Goal: Task Accomplishment & Management: Manage account settings

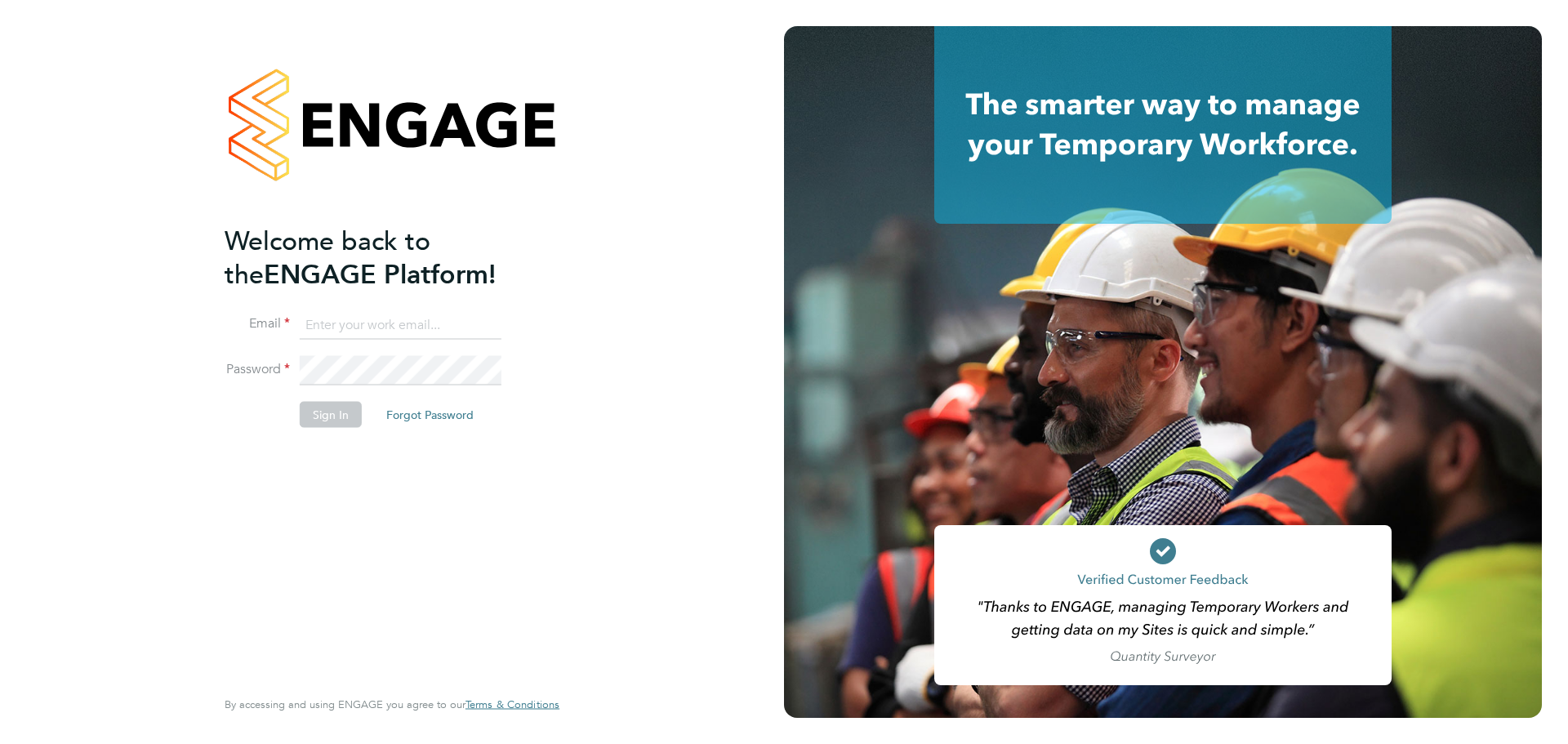
click at [358, 327] on input at bounding box center [400, 325] width 202 height 30
type input "[EMAIL_ADDRESS][DOMAIN_NAME]"
click at [334, 406] on button "Sign In" at bounding box center [330, 414] width 62 height 26
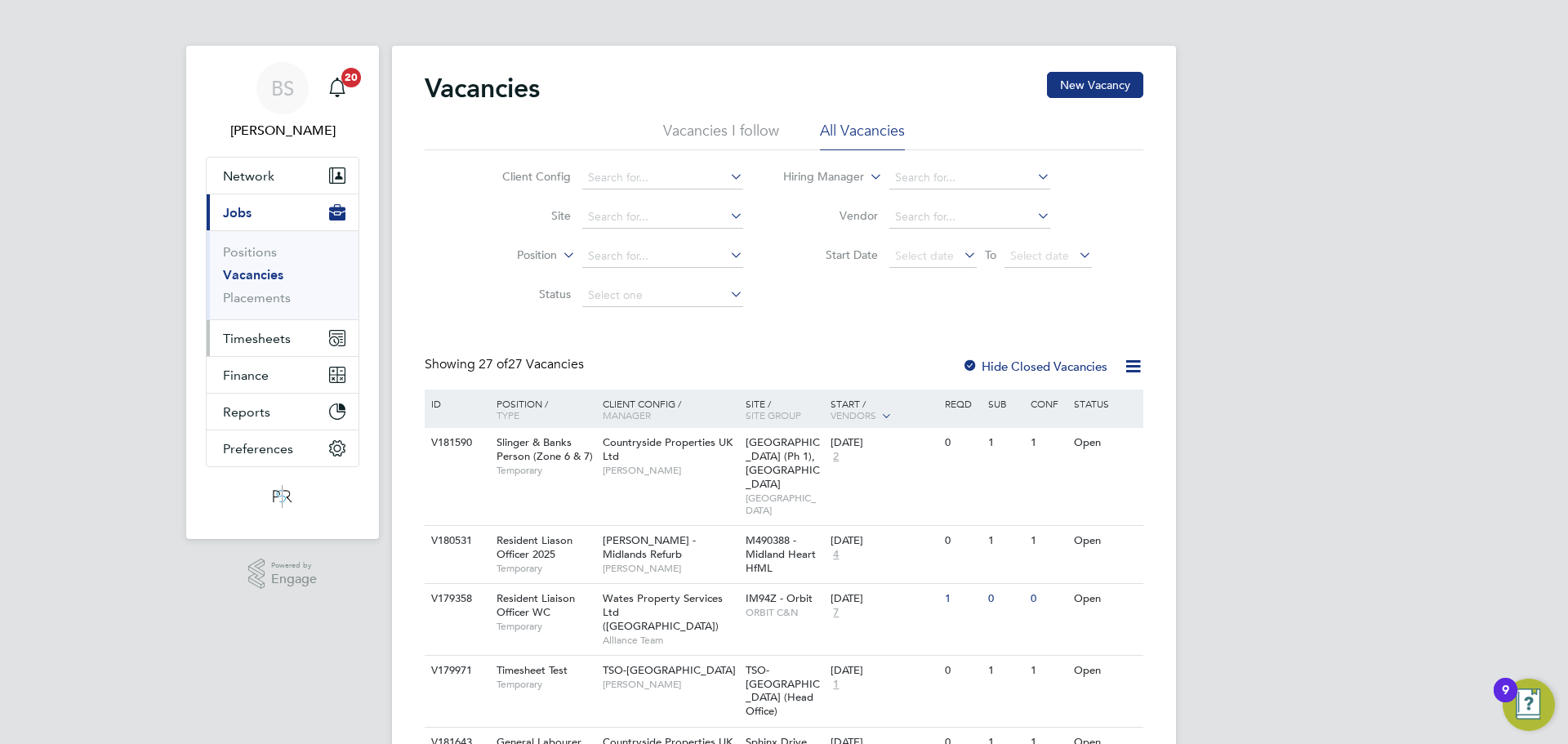
click at [266, 332] on span "Timesheets" at bounding box center [257, 339] width 68 height 16
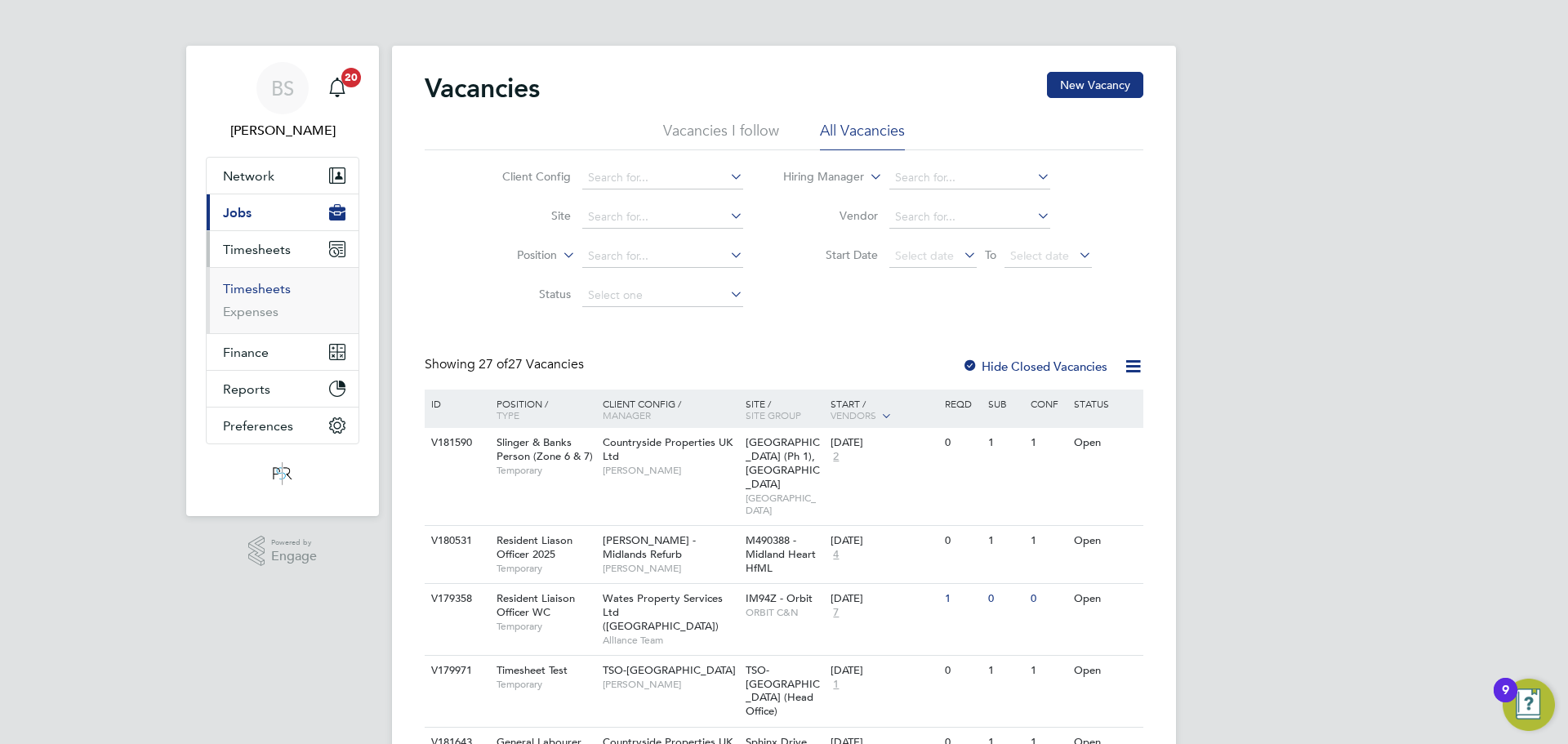
click at [253, 286] on link "Timesheets" at bounding box center [257, 288] width 68 height 16
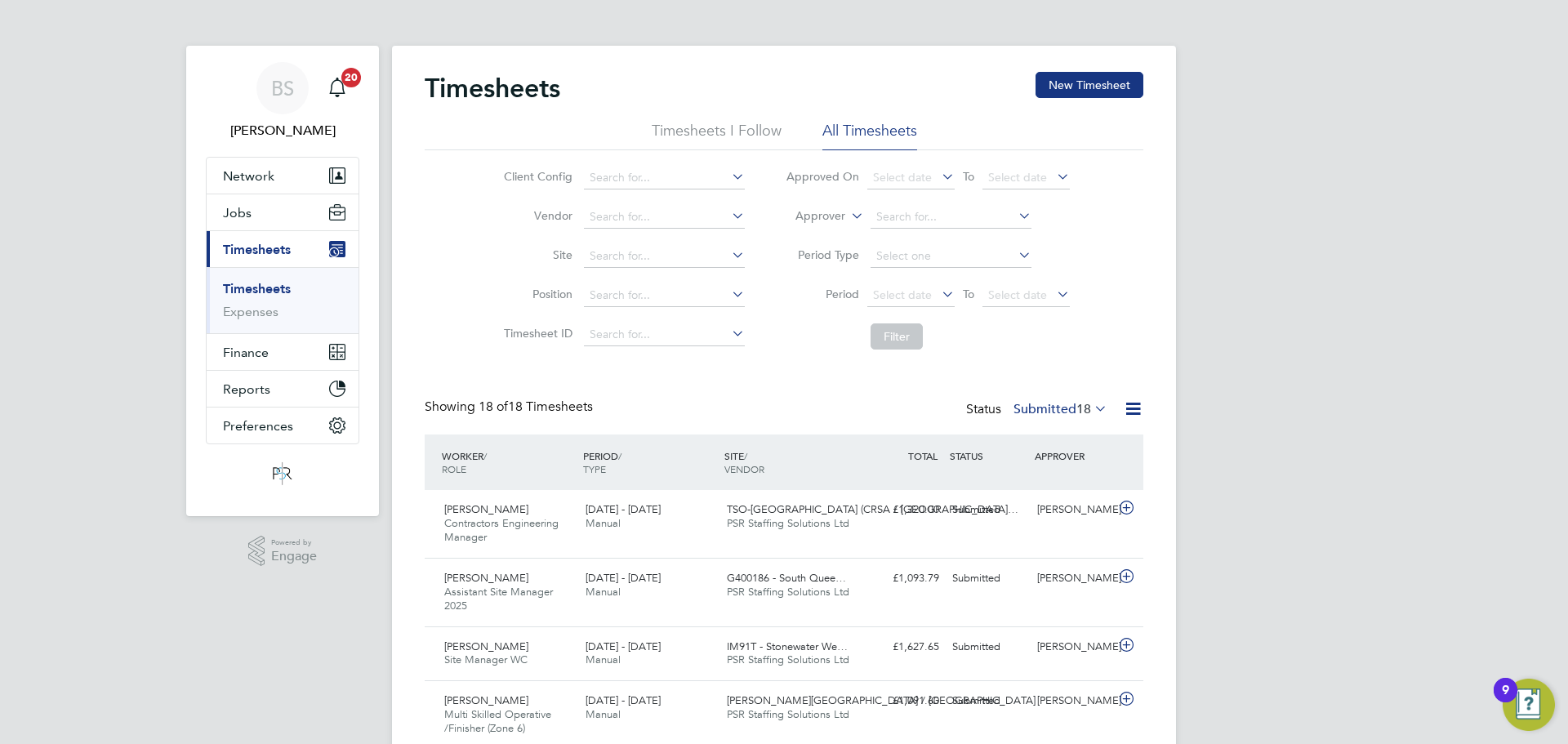
click at [1065, 412] on label "Submitted 18" at bounding box center [1061, 409] width 94 height 16
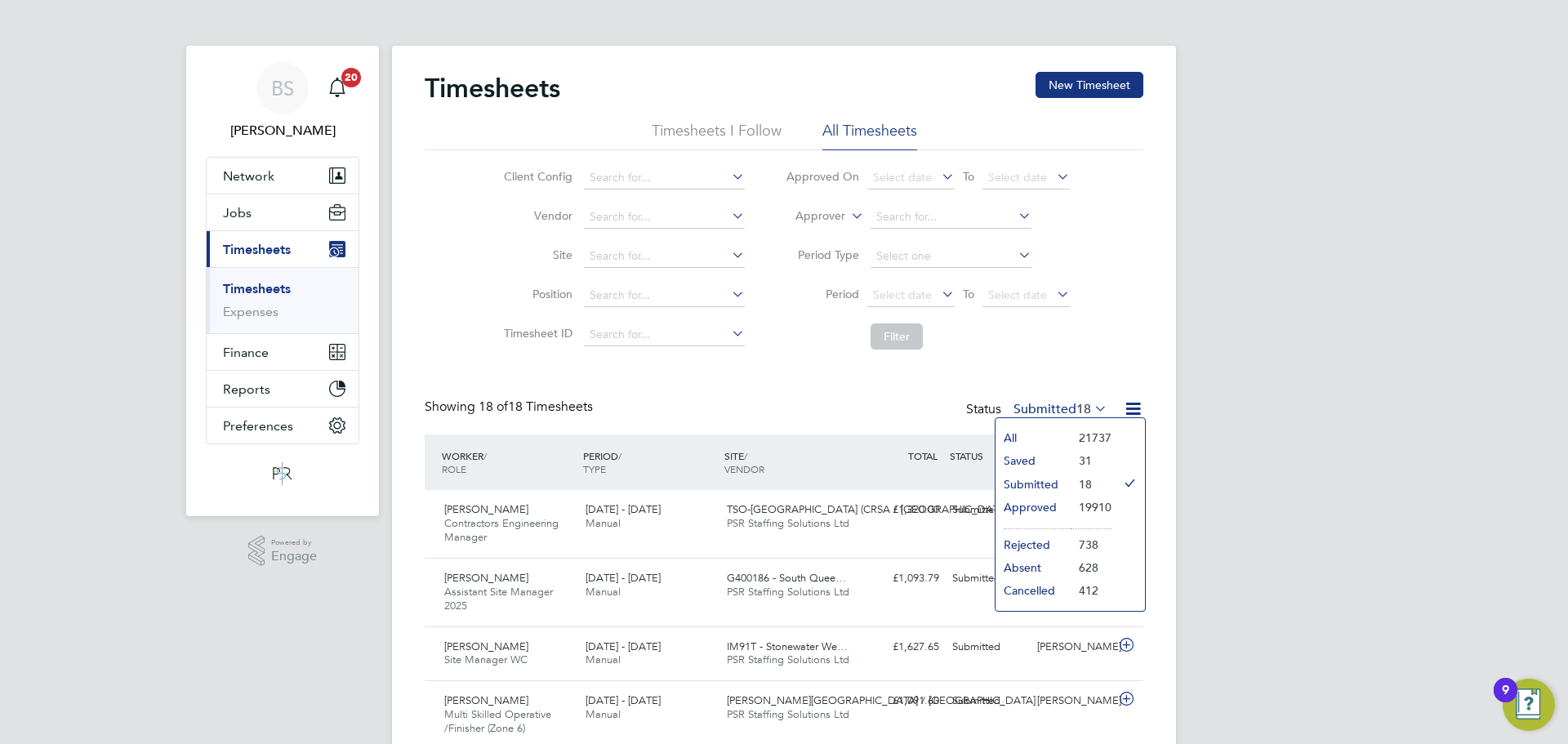
click at [1021, 505] on li "Approved" at bounding box center [1033, 507] width 76 height 23
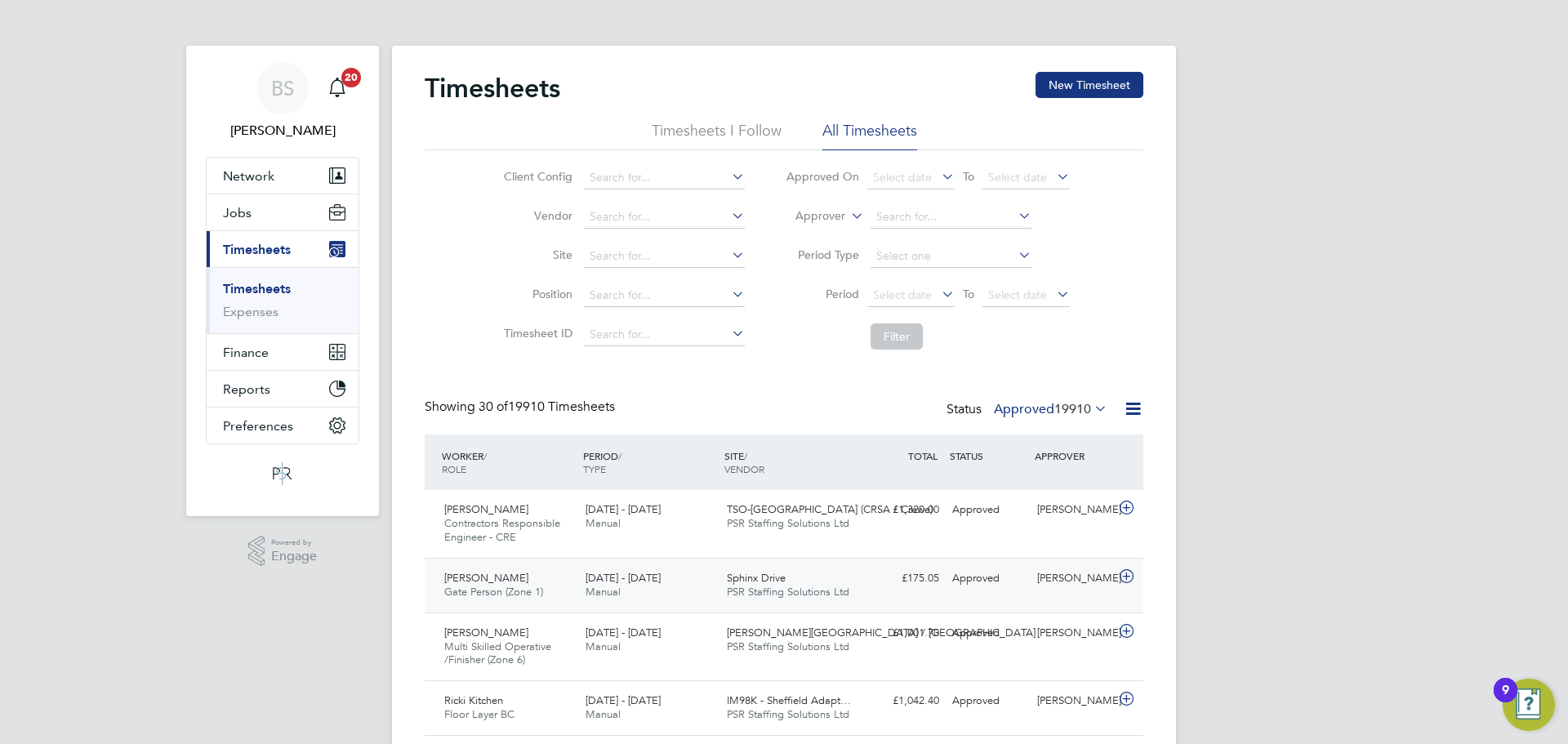
click at [553, 596] on div "Robin Runyiri Gate Person (Zone 1) 22 - 28 Sep 2025" at bounding box center [508, 585] width 142 height 41
